Goal: Task Accomplishment & Management: Use online tool/utility

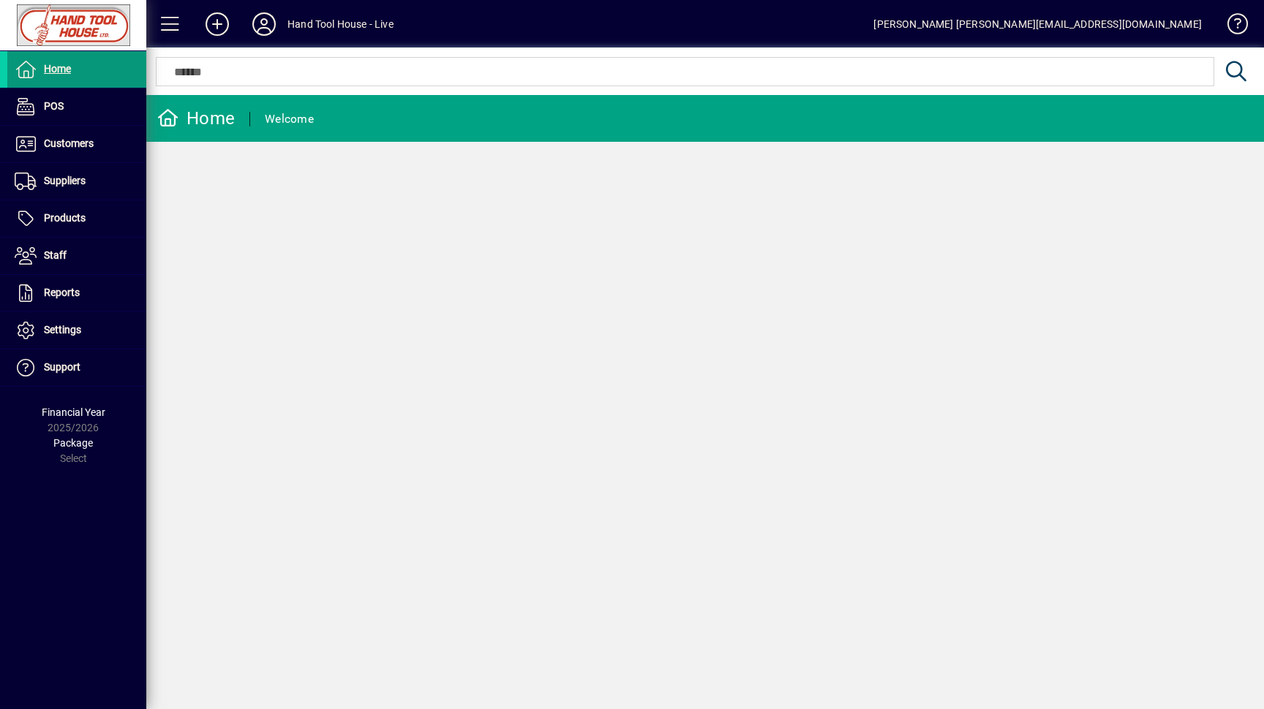
drag, startPoint x: 56, startPoint y: 72, endPoint x: 49, endPoint y: 67, distance: 8.3
click at [55, 72] on span "Home" at bounding box center [57, 69] width 27 height 12
click at [61, 107] on span "POS" at bounding box center [54, 106] width 20 height 12
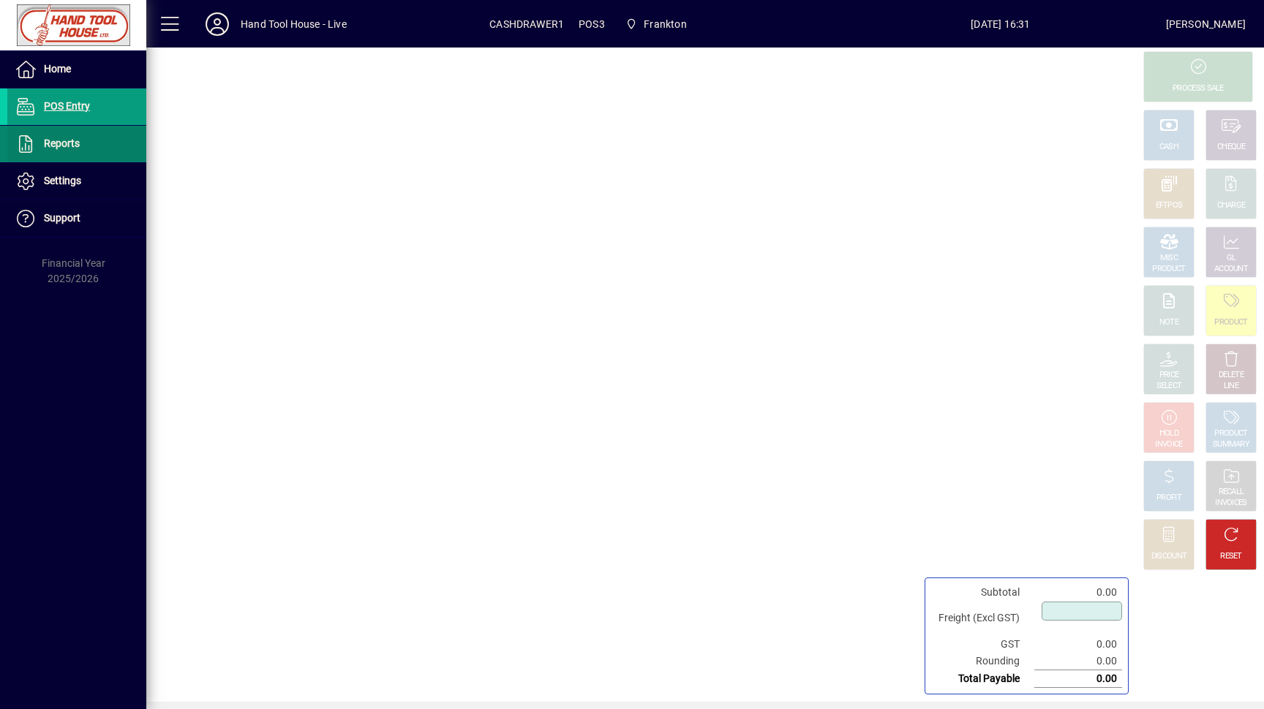
type input "****"
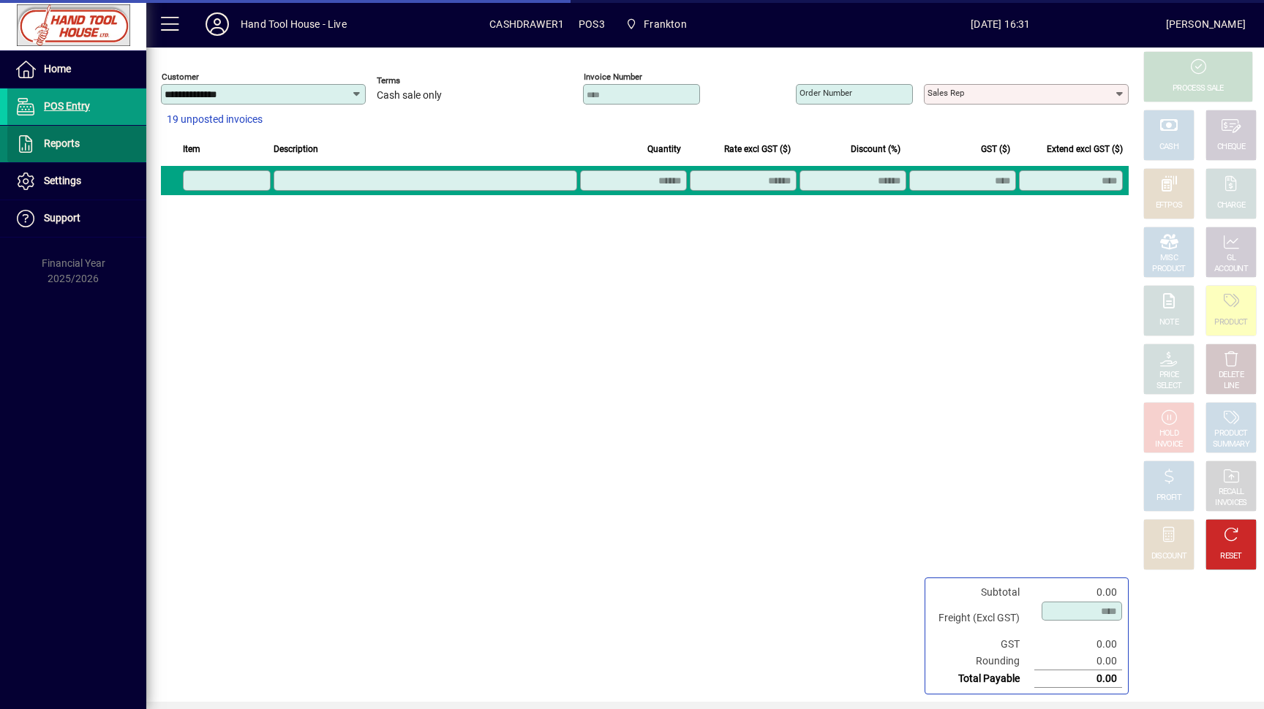
click at [75, 149] on span "Reports" at bounding box center [62, 143] width 36 height 12
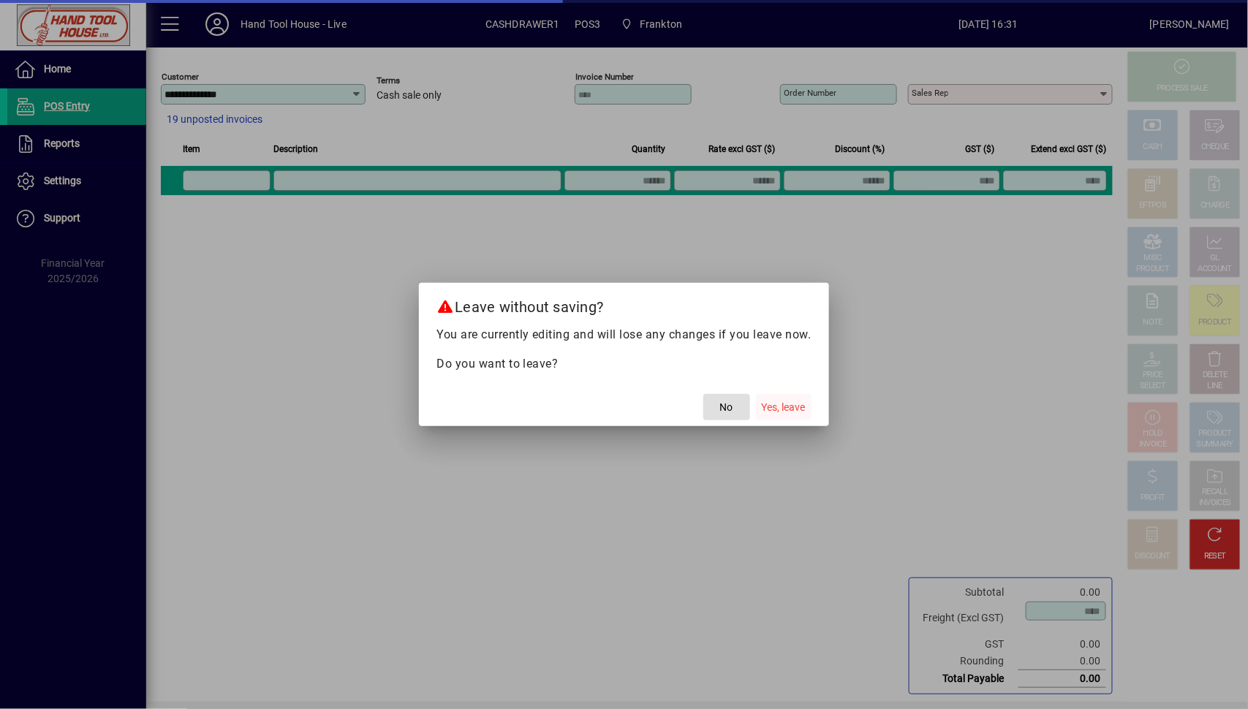
click at [783, 408] on span "Yes, leave" at bounding box center [784, 407] width 44 height 15
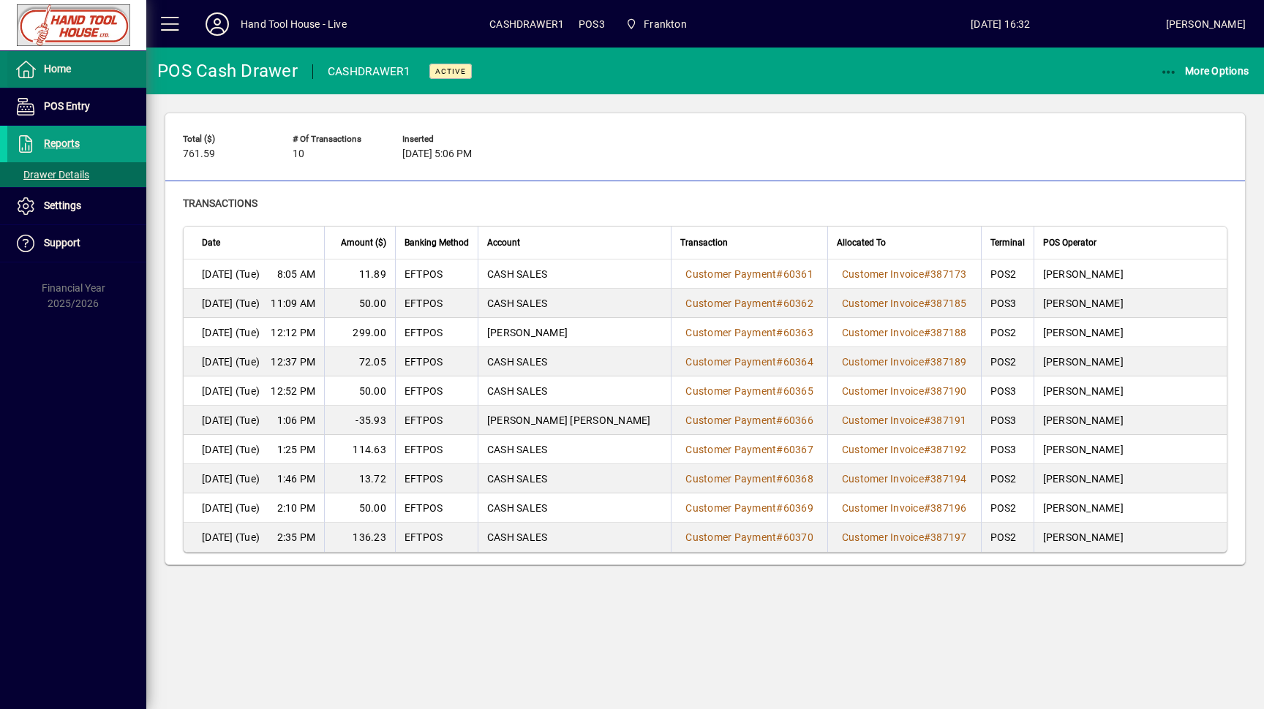
click at [69, 69] on span "Home" at bounding box center [57, 69] width 27 height 12
